Goal: Communication & Community: Ask a question

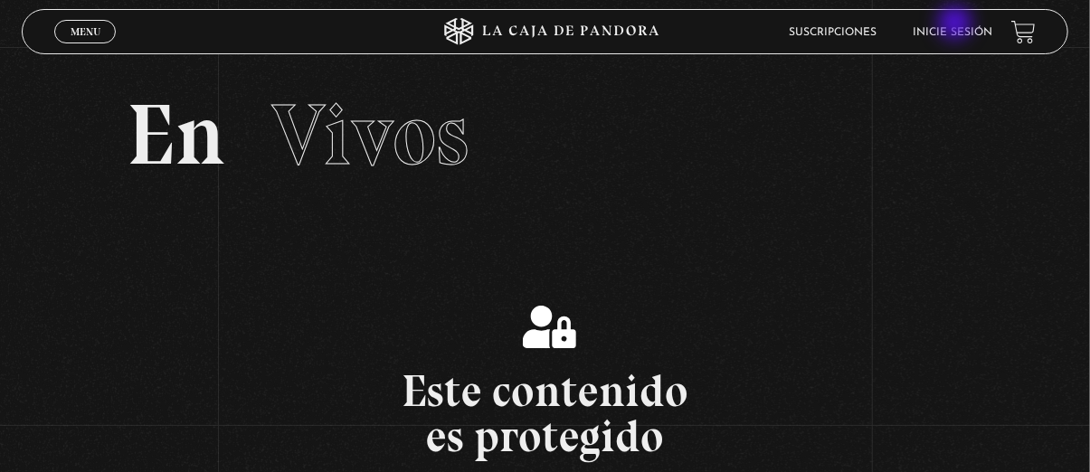
click at [957, 27] on li "Inicie sesión" at bounding box center [953, 32] width 80 height 28
click at [951, 35] on link "Inicie sesión" at bounding box center [953, 32] width 80 height 11
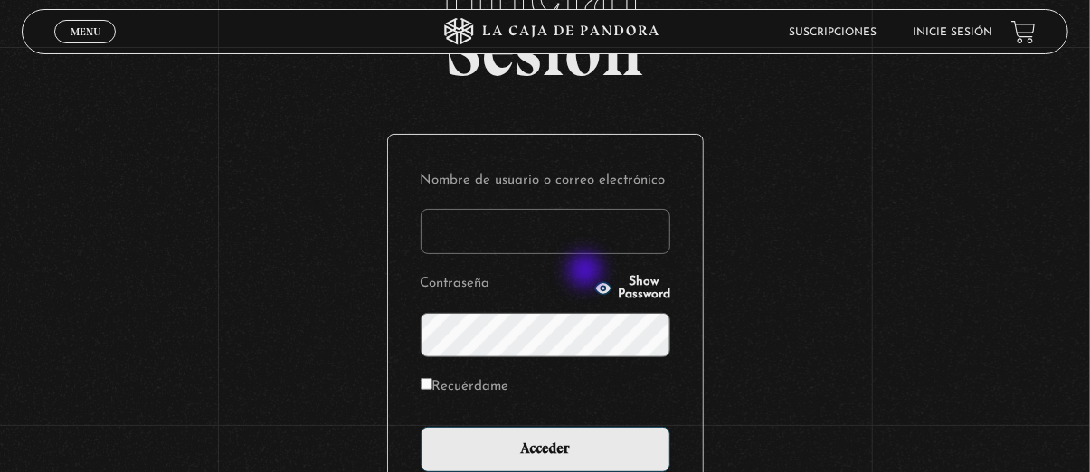
scroll to position [271, 0]
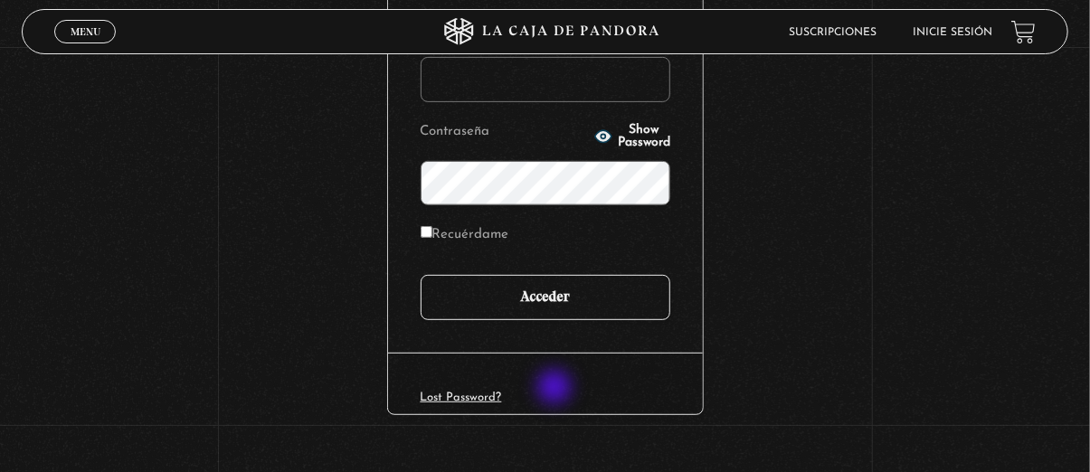
type input "kathenuneaguirre@gmail.com"
click at [556, 320] on input "Acceder" at bounding box center [546, 297] width 250 height 45
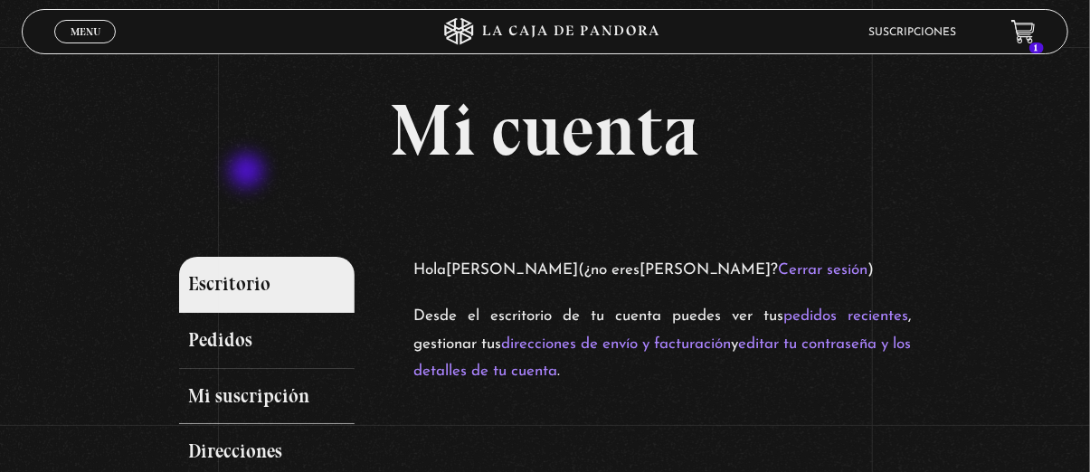
scroll to position [271, 0]
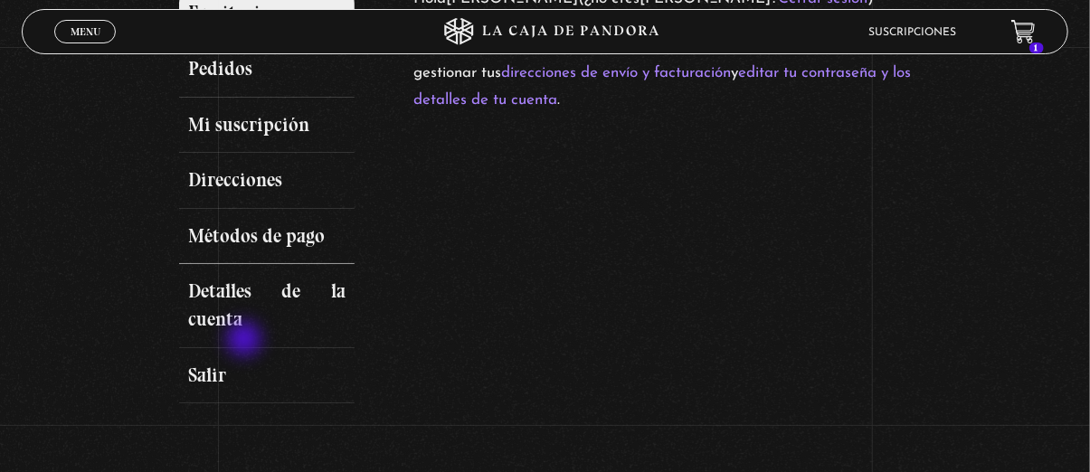
click at [246, 265] on link "Métodos de pago" at bounding box center [266, 237] width 175 height 56
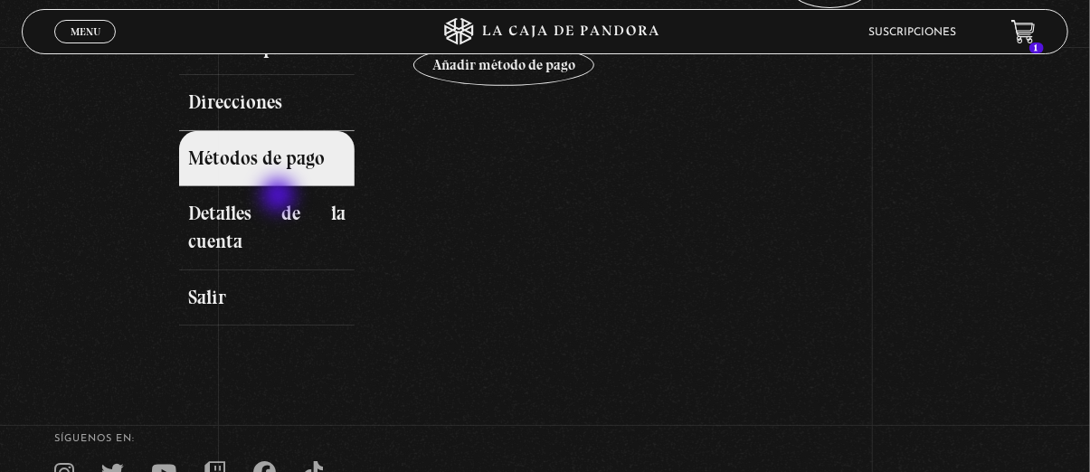
scroll to position [181, 0]
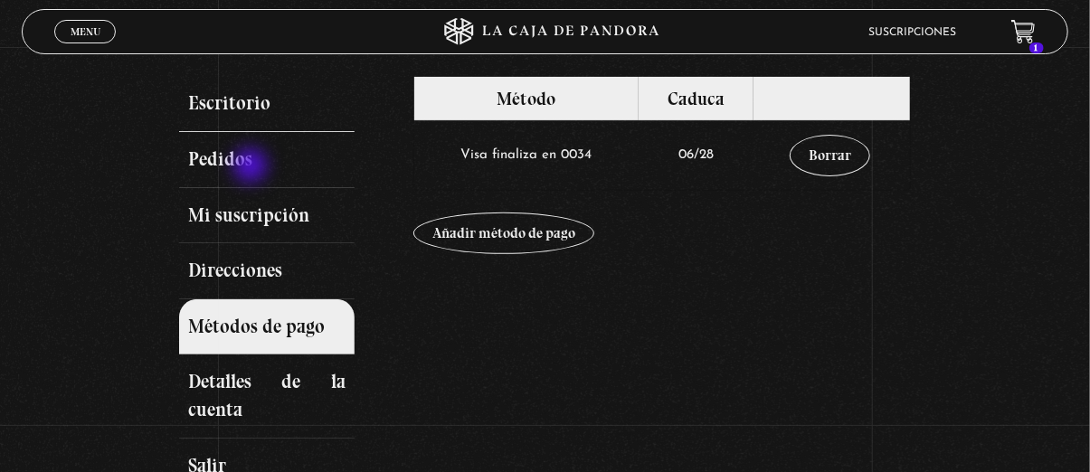
click at [252, 132] on link "Escritorio" at bounding box center [266, 104] width 175 height 56
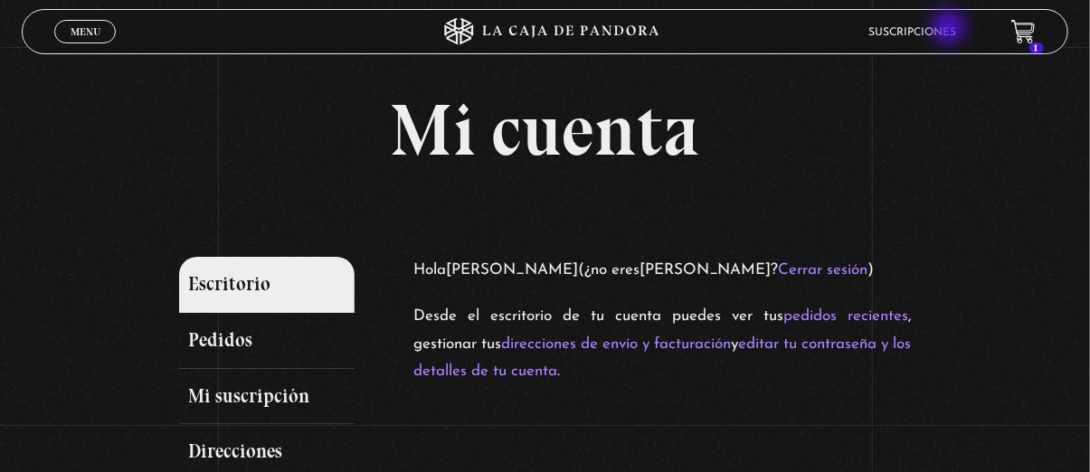
click at [950, 29] on link "Suscripciones" at bounding box center [913, 32] width 88 height 11
click at [97, 33] on span "Menu" at bounding box center [86, 31] width 30 height 11
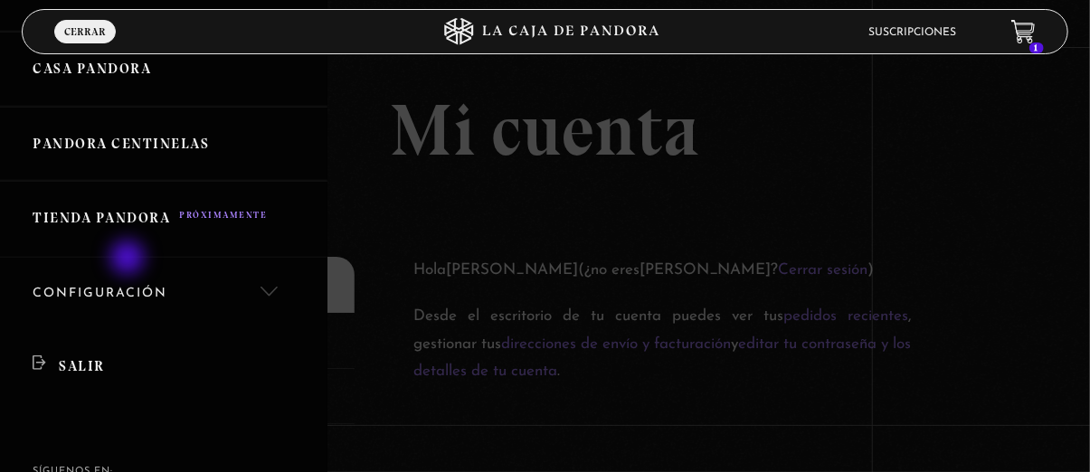
scroll to position [452, 0]
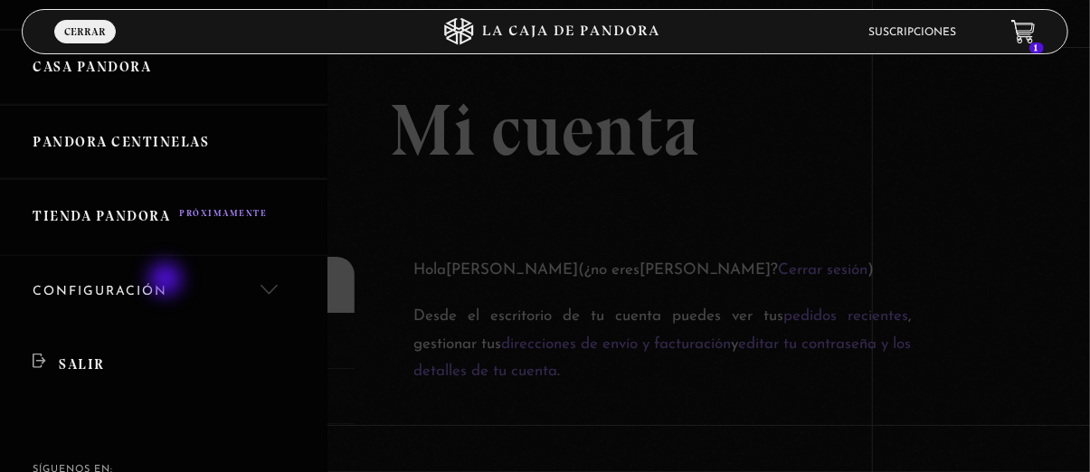
click at [167, 180] on link "Pandora Centinelas" at bounding box center [163, 142] width 327 height 75
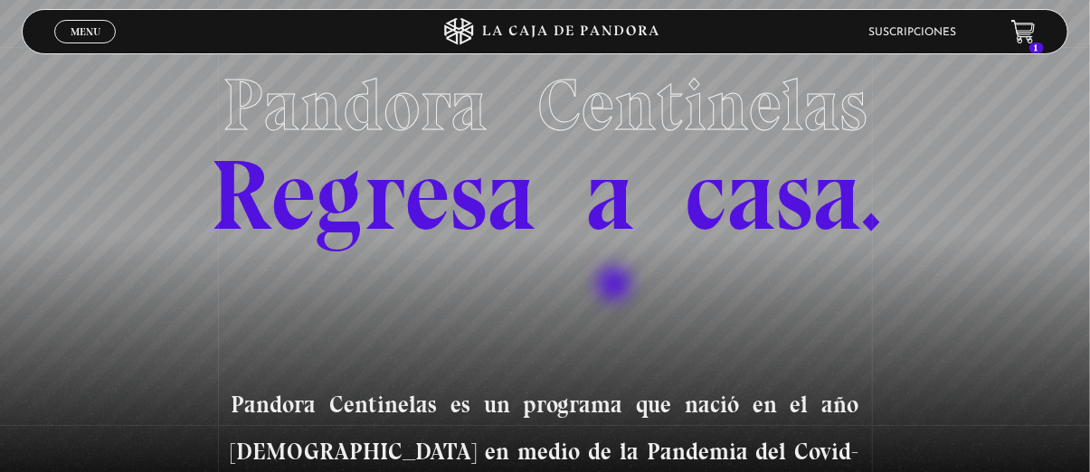
scroll to position [362, 0]
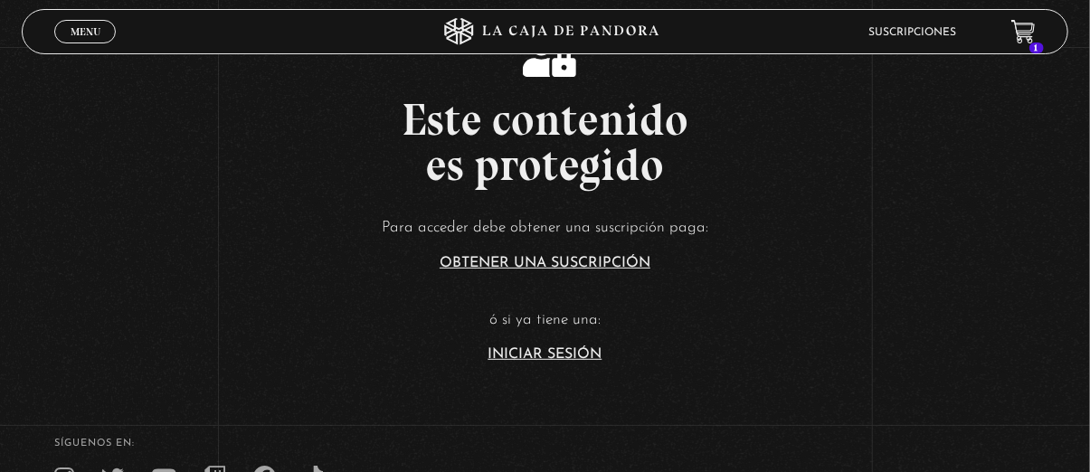
scroll to position [452, 0]
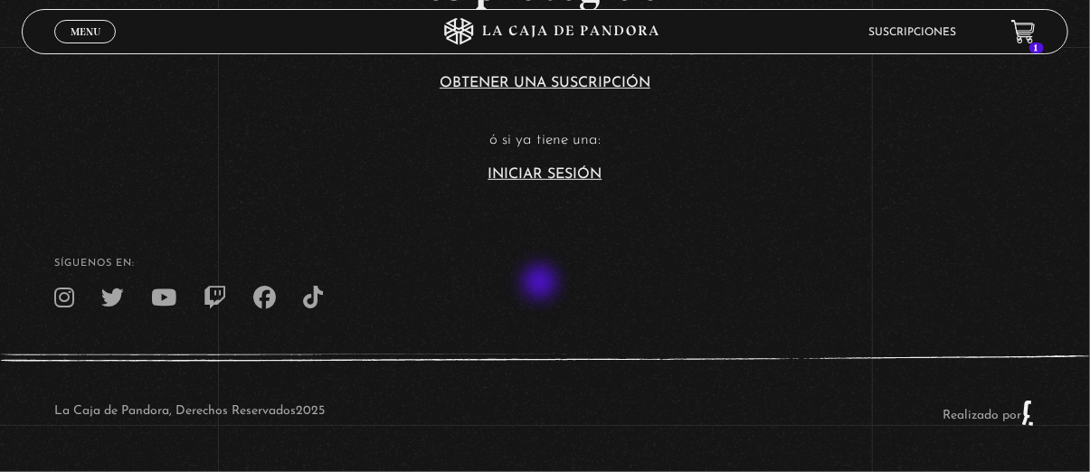
click at [542, 182] on link "Iniciar Sesión" at bounding box center [545, 174] width 114 height 14
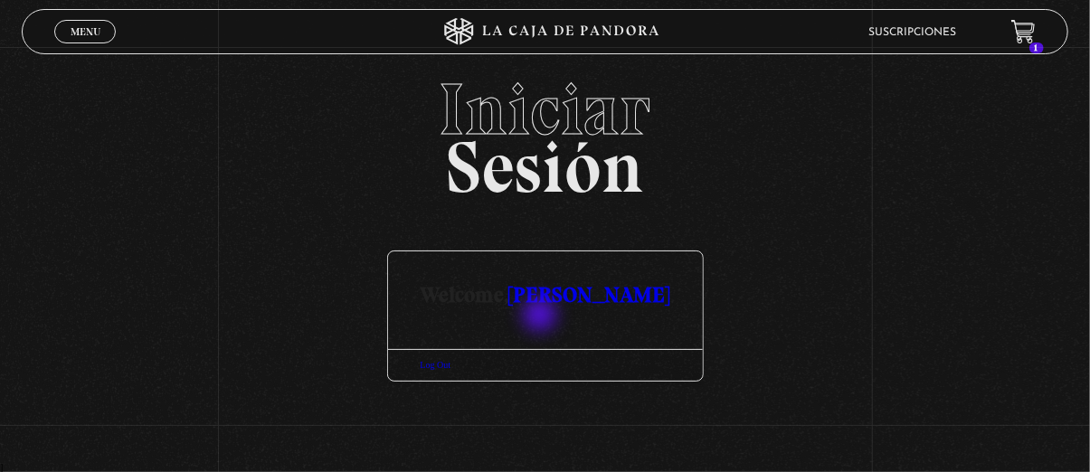
scroll to position [68, 0]
click at [90, 28] on span "Menu" at bounding box center [86, 31] width 30 height 11
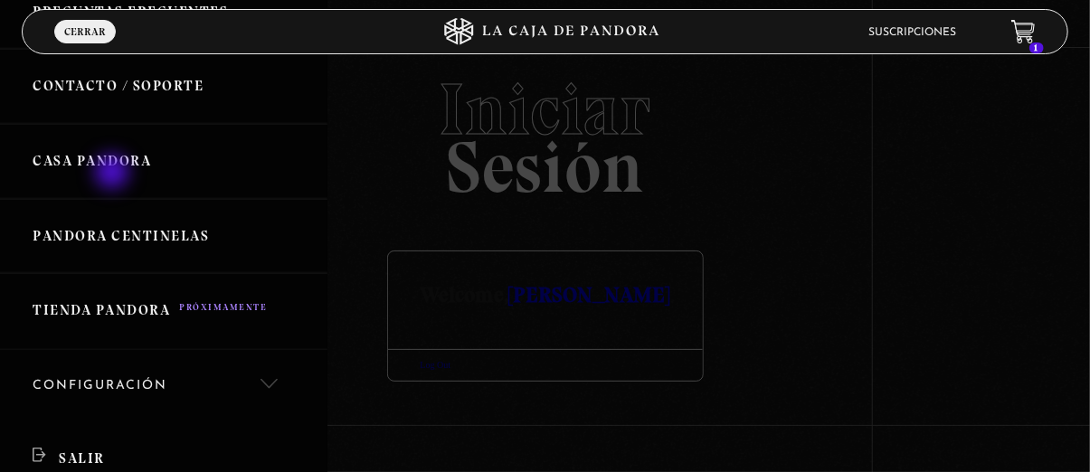
scroll to position [362, 0]
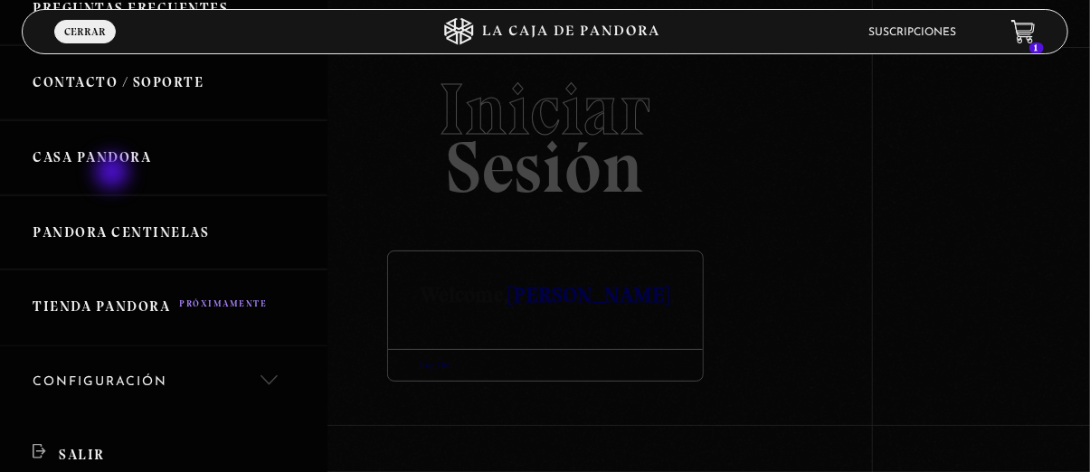
click at [114, 120] on link "Contacto / Soporte" at bounding box center [163, 82] width 327 height 75
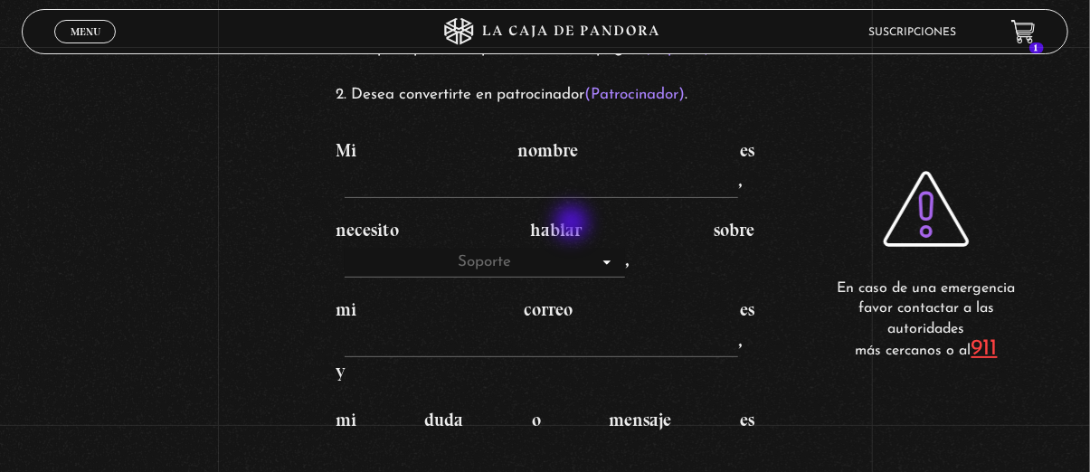
scroll to position [271, 0]
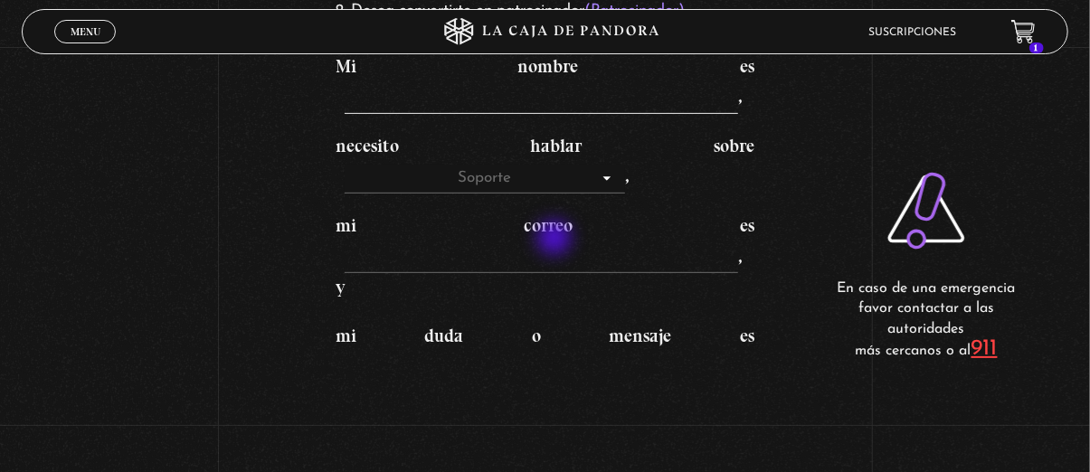
click at [556, 114] on input "Mi nombre es ," at bounding box center [541, 99] width 393 height 29
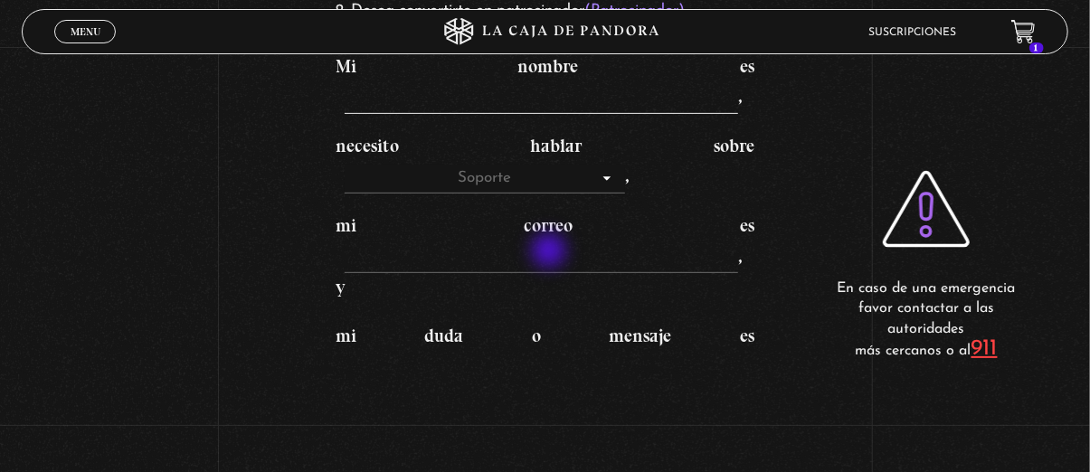
type input "[PERSON_NAME]"
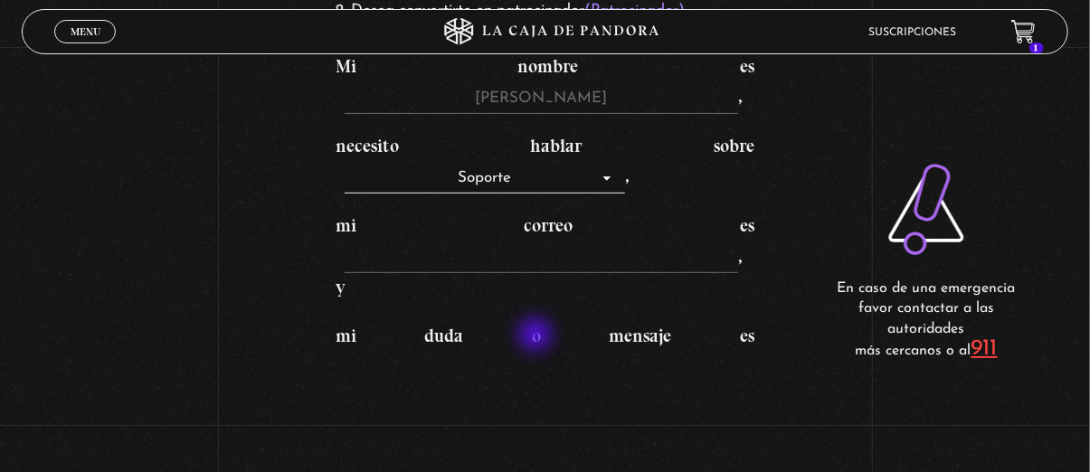
click at [537, 194] on select "Soporte Patrocinadores" at bounding box center [485, 179] width 280 height 29
click at [348, 194] on select "Soporte Patrocinadores" at bounding box center [485, 179] width 280 height 29
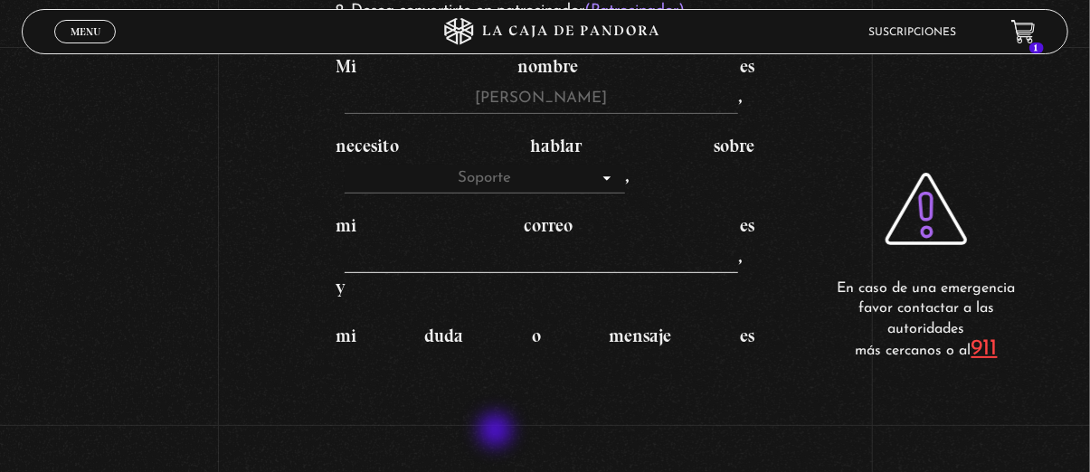
click at [497, 274] on input "mi correo es , y" at bounding box center [541, 259] width 393 height 29
type input "kathenuneaguirre@gmail.com"
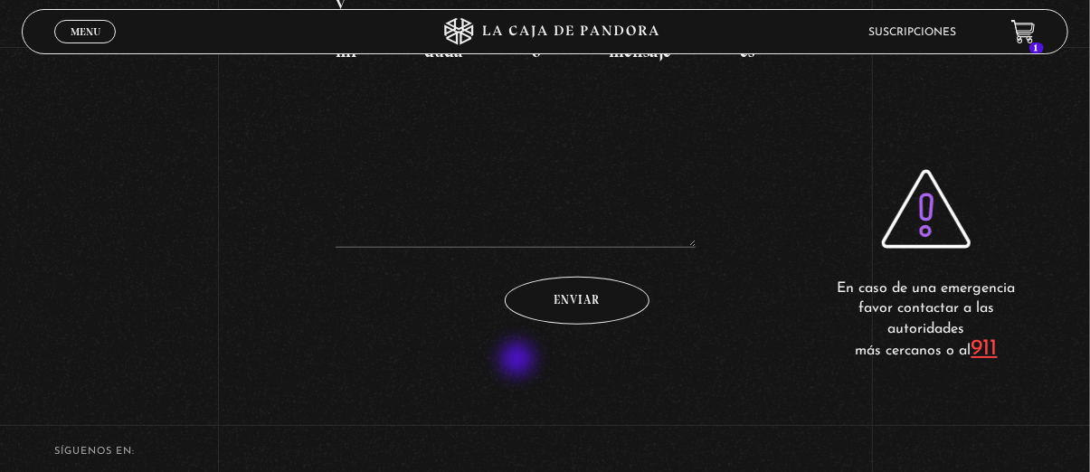
scroll to position [633, 0]
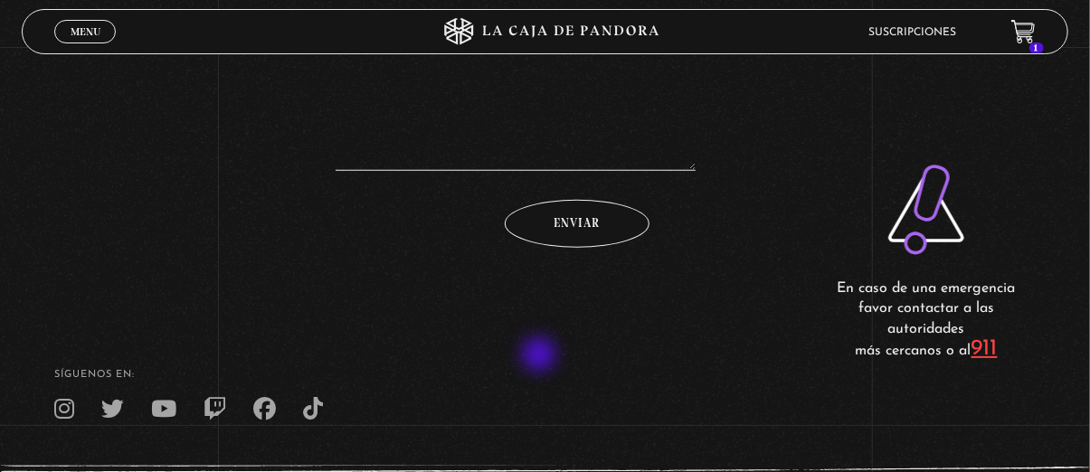
click at [541, 171] on textarea "mi duda o mensaje es" at bounding box center [516, 80] width 360 height 181
type textarea "Y"
type textarea "E"
type textarea "h"
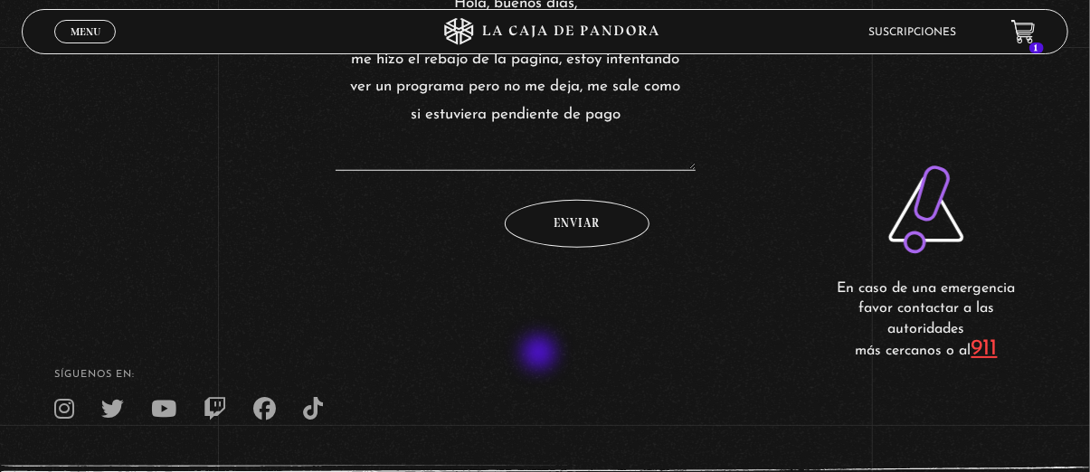
scroll to position [27, 0]
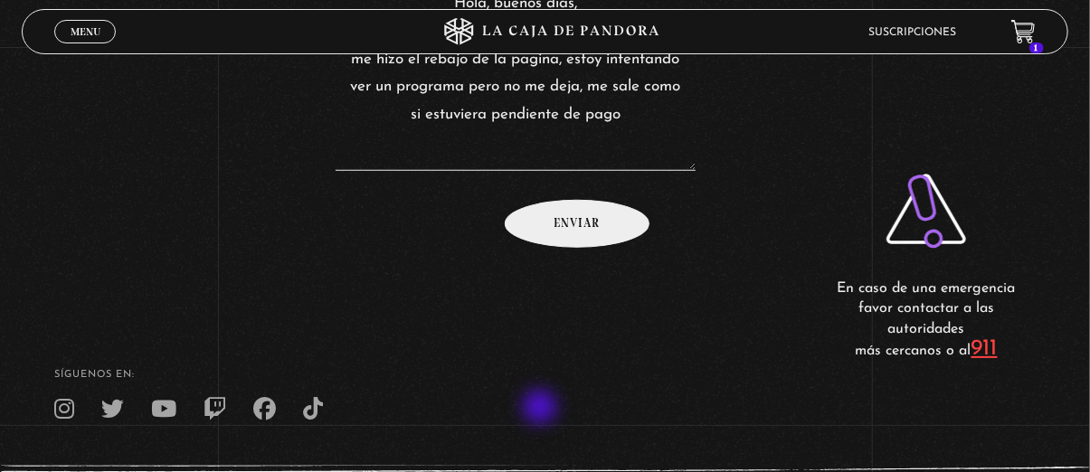
type textarea "Hola, buenos días, tengo una duda, el 26 de Julio se me hizo el rebajo de la pa…"
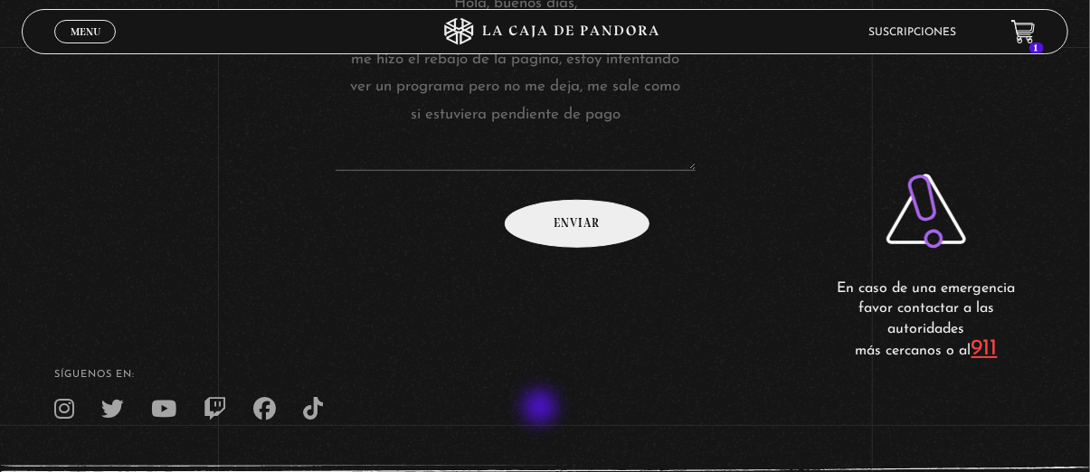
click at [542, 248] on input "Enviar" at bounding box center [577, 224] width 145 height 48
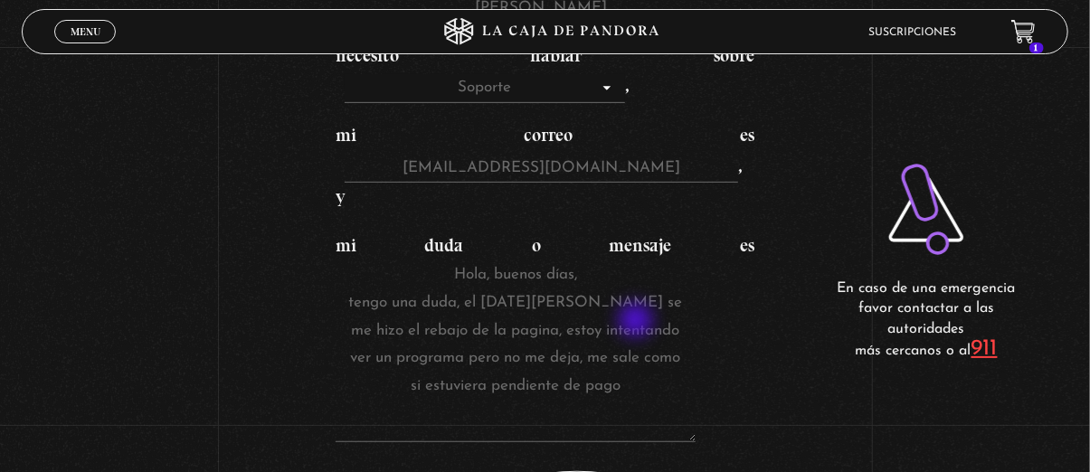
scroll to position [814, 0]
